Goal: Task Accomplishment & Management: Manage account settings

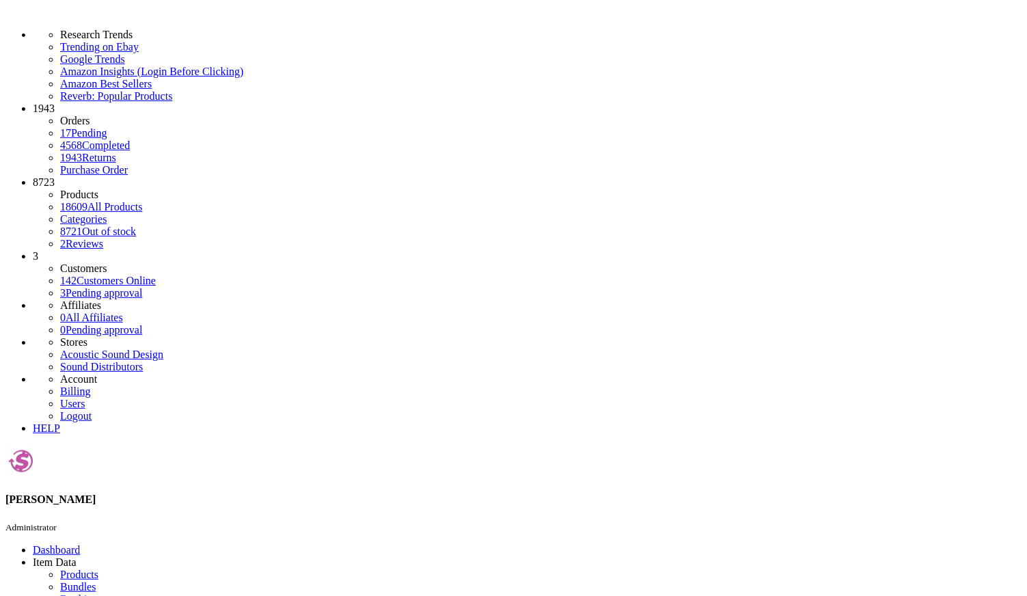
click at [60, 569] on icon at bounding box center [60, 575] width 0 height 12
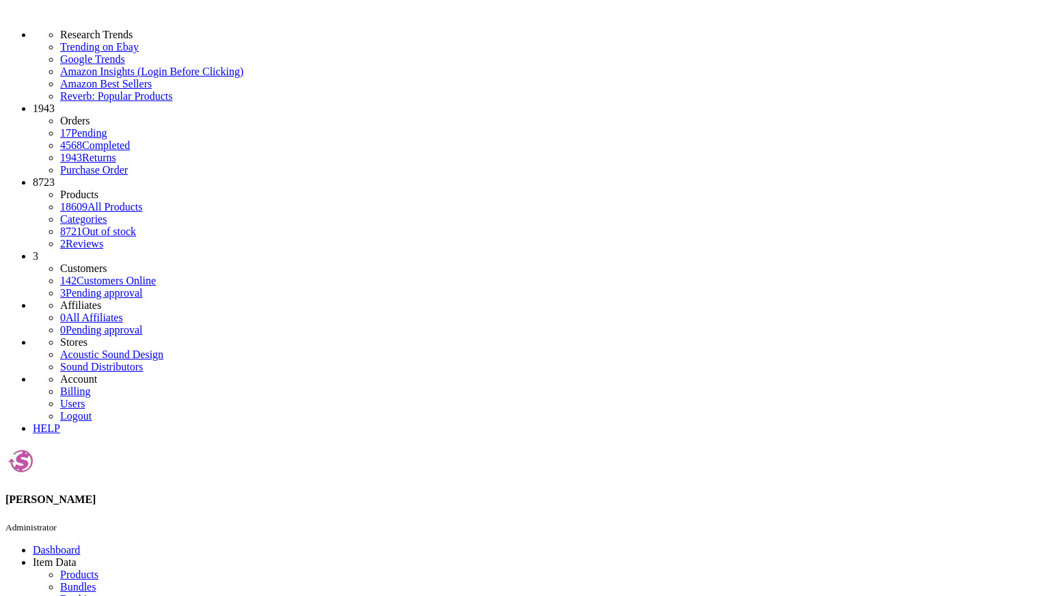
paste input "RPW-111500007700"
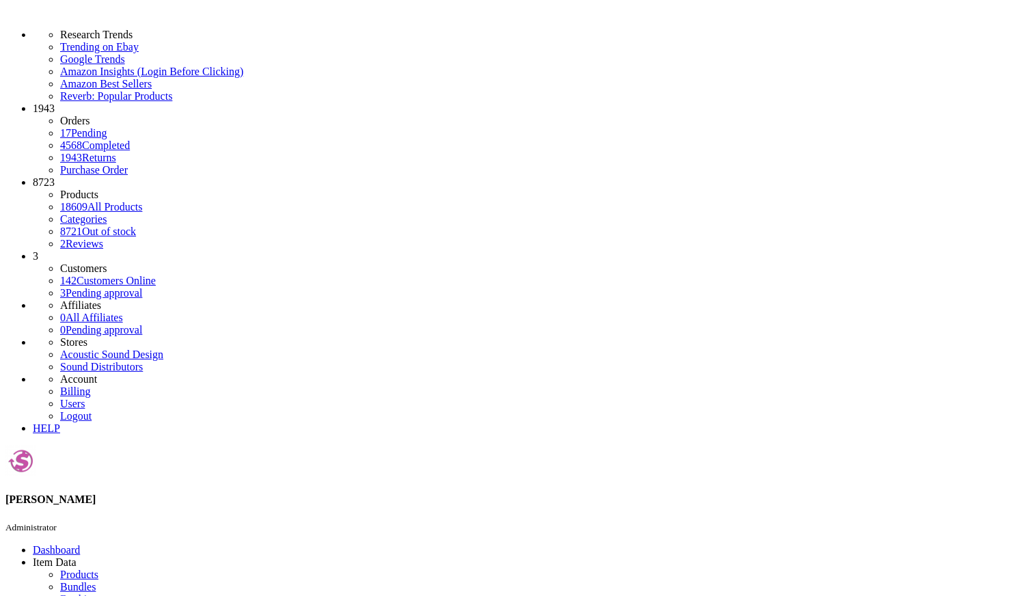
type input "RPW-111500007700"
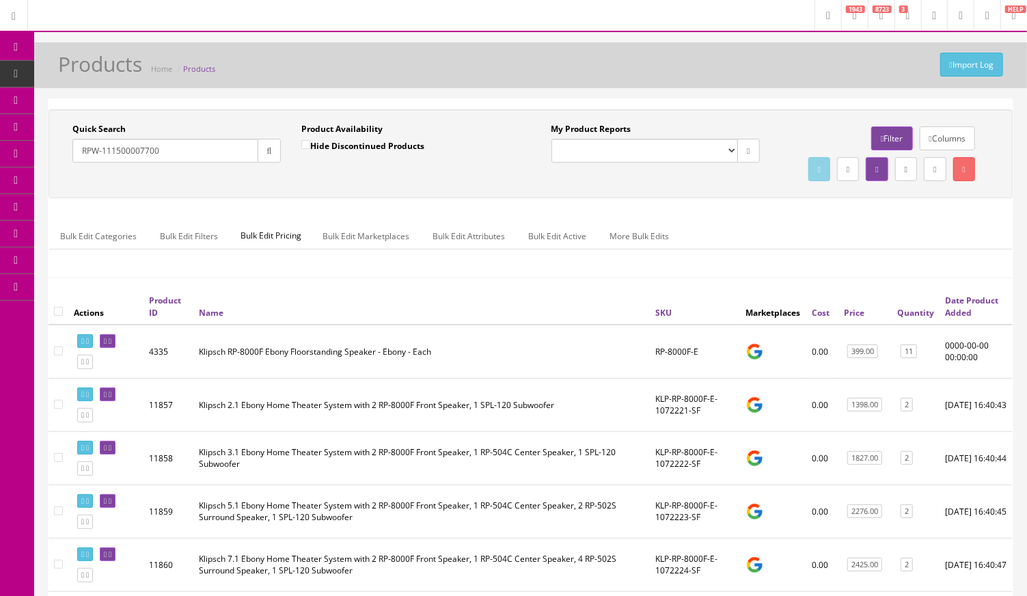
click at [267, 151] on icon "button" at bounding box center [269, 151] width 5 height 8
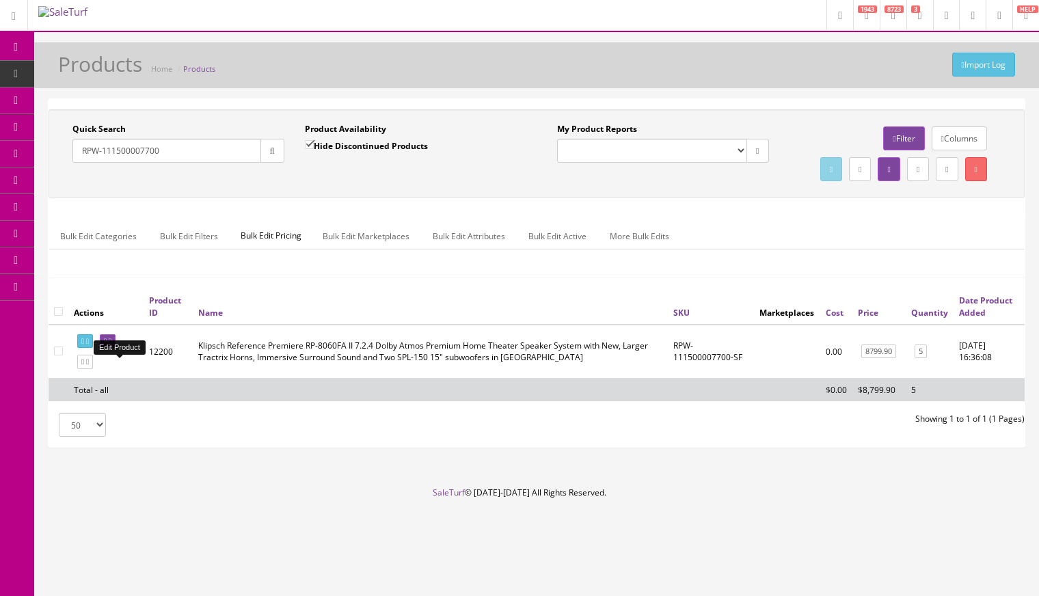
click at [115, 349] on link at bounding box center [108, 341] width 16 height 14
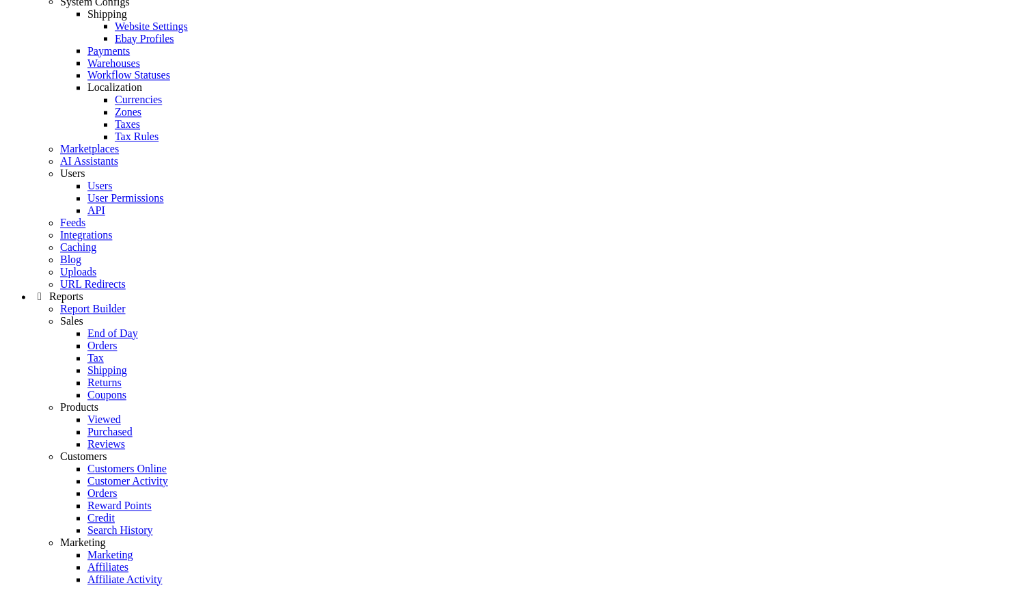
scroll to position [1471, 0]
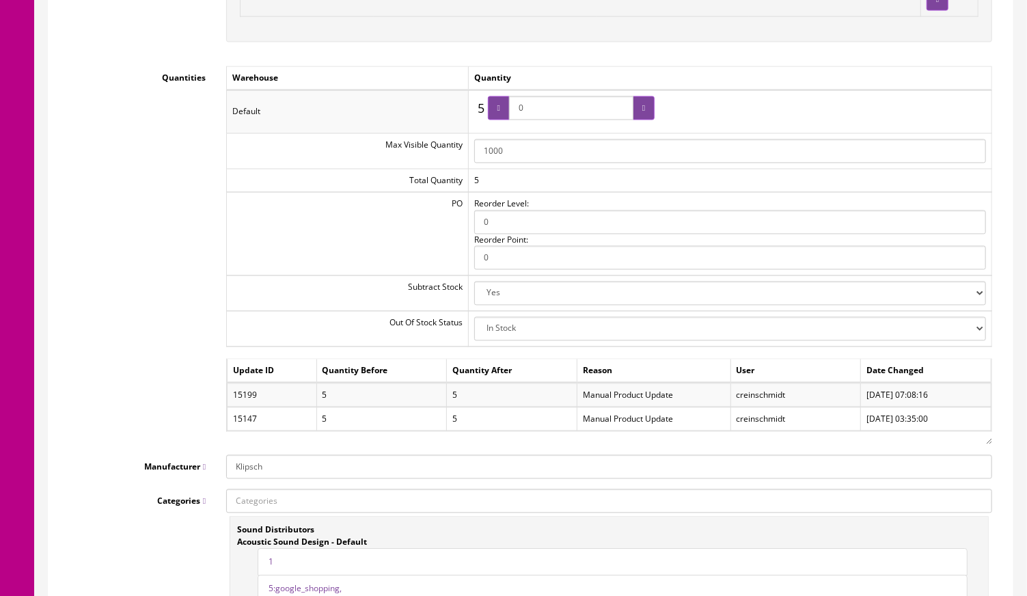
click at [977, 323] on select "2-3 Days Discontinued (Hide From Search) In Stock Out Of Stock Out Of Stock (Hi…" at bounding box center [730, 329] width 512 height 24
select select "10"
click at [480, 317] on select "2-3 Days Discontinued (Hide From Search) In Stock Out Of Stock Out Of Stock (Hi…" at bounding box center [730, 329] width 512 height 24
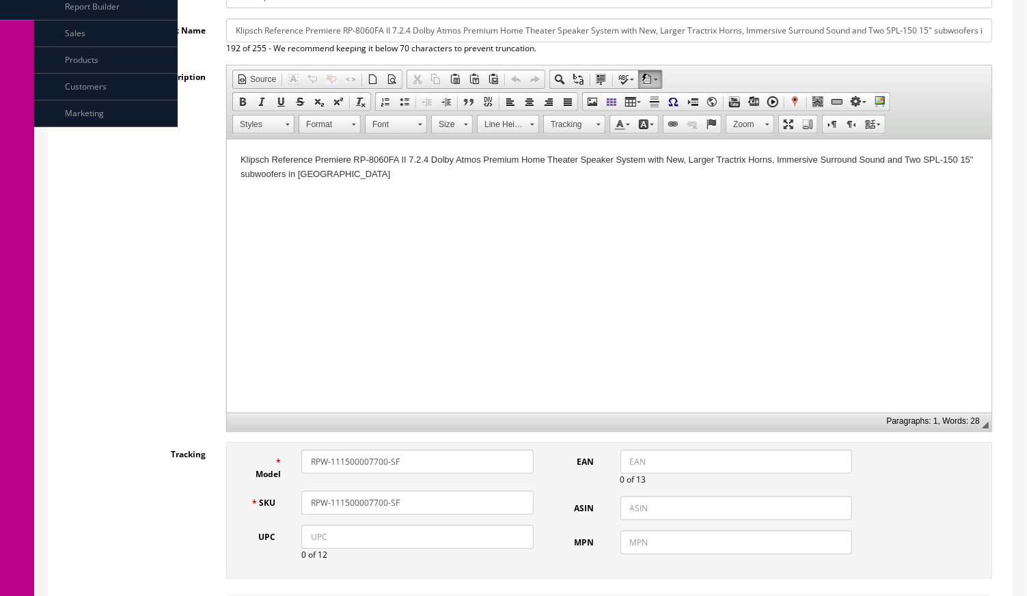
scroll to position [0, 0]
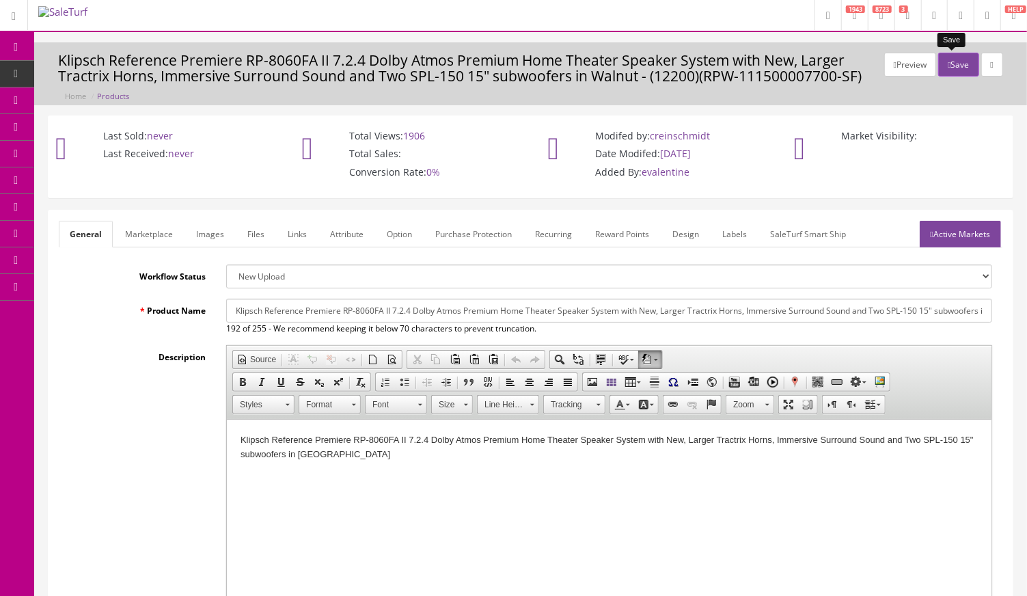
click at [942, 70] on button "Save" at bounding box center [958, 65] width 40 height 24
